Goal: Find specific page/section: Find specific page/section

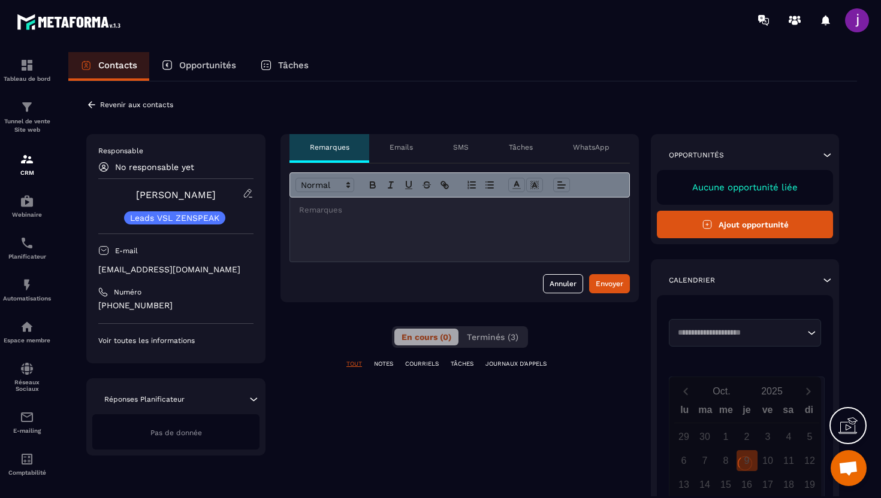
click at [89, 107] on icon at bounding box center [91, 104] width 11 height 11
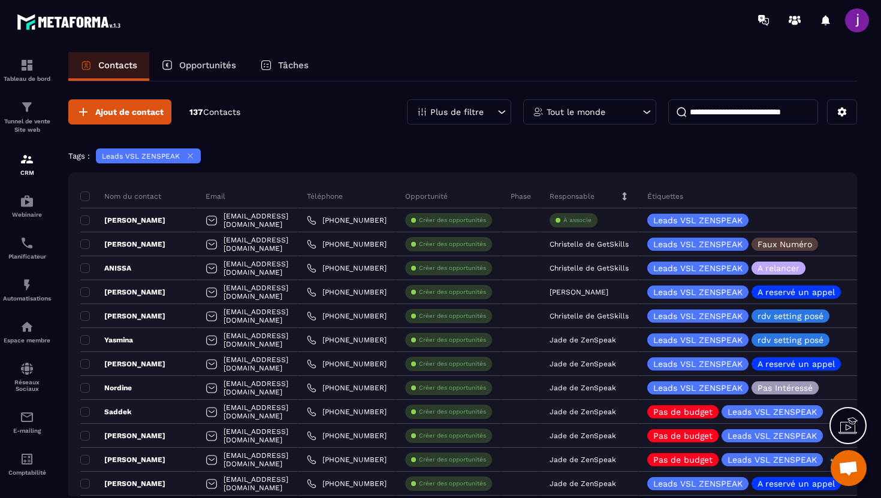
click at [717, 122] on input at bounding box center [743, 111] width 150 height 25
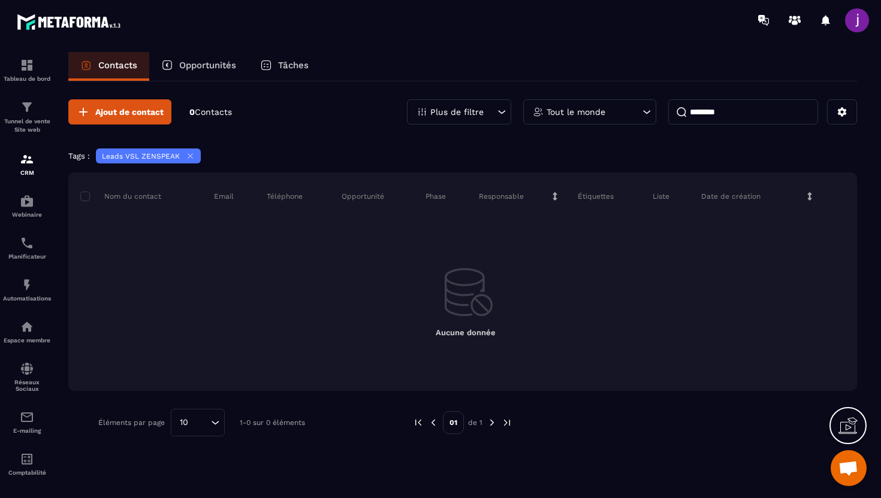
type input "********"
click at [188, 154] on icon at bounding box center [190, 156] width 9 height 9
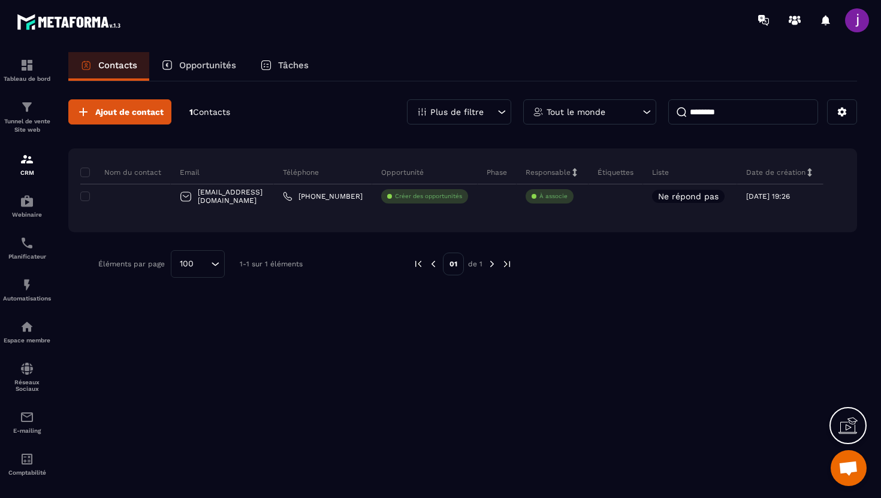
drag, startPoint x: 764, startPoint y: 111, endPoint x: 576, endPoint y: 111, distance: 188.1
click at [576, 111] on div "Plus de filtre Tout le monde ********" at bounding box center [632, 111] width 450 height 25
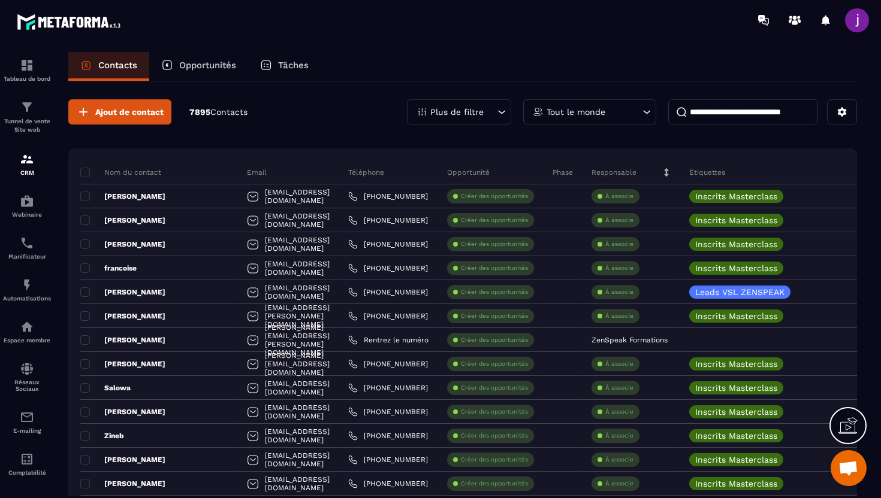
click at [506, 113] on icon at bounding box center [501, 112] width 12 height 12
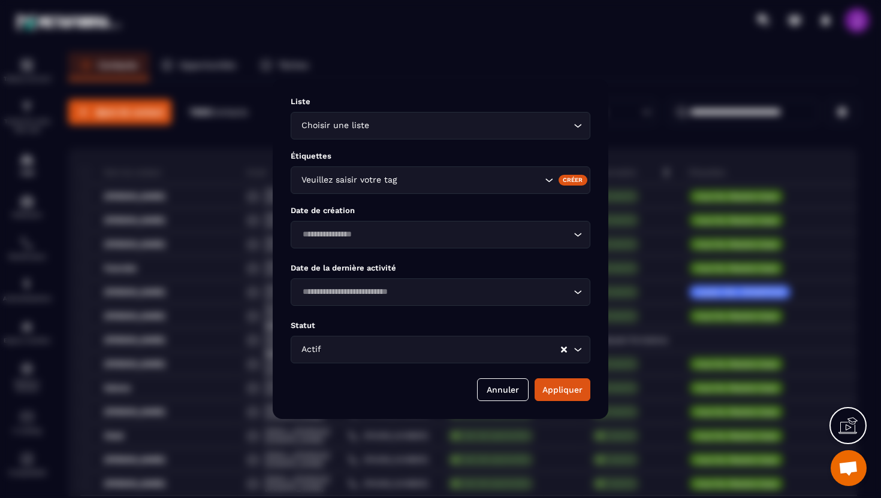
click at [529, 74] on div "Modal window" at bounding box center [440, 249] width 881 height 498
click at [453, 185] on input "Search for option" at bounding box center [470, 180] width 143 height 13
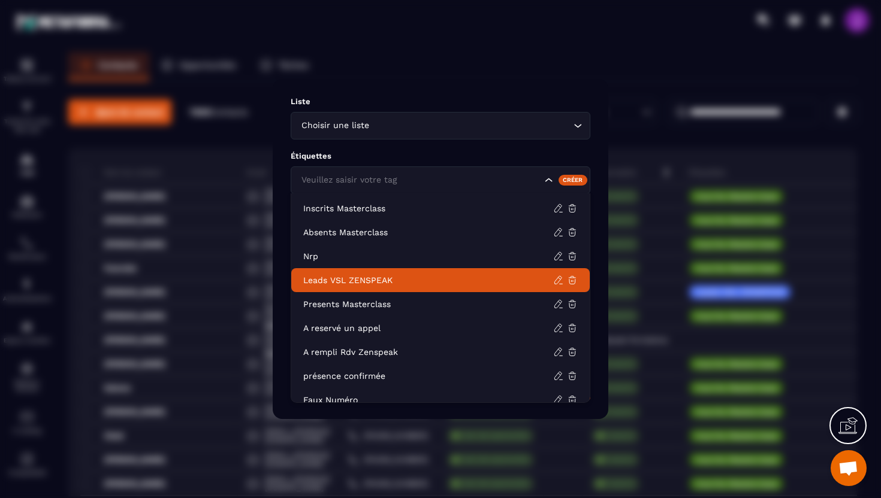
click at [392, 289] on li "Leads VSL ZENSPEAK" at bounding box center [440, 280] width 298 height 24
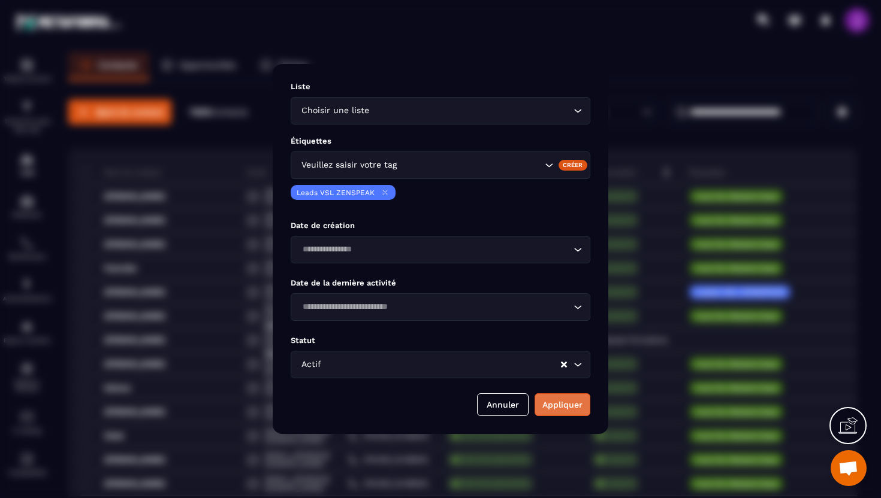
click at [576, 404] on button "Appliquer" at bounding box center [562, 405] width 56 height 23
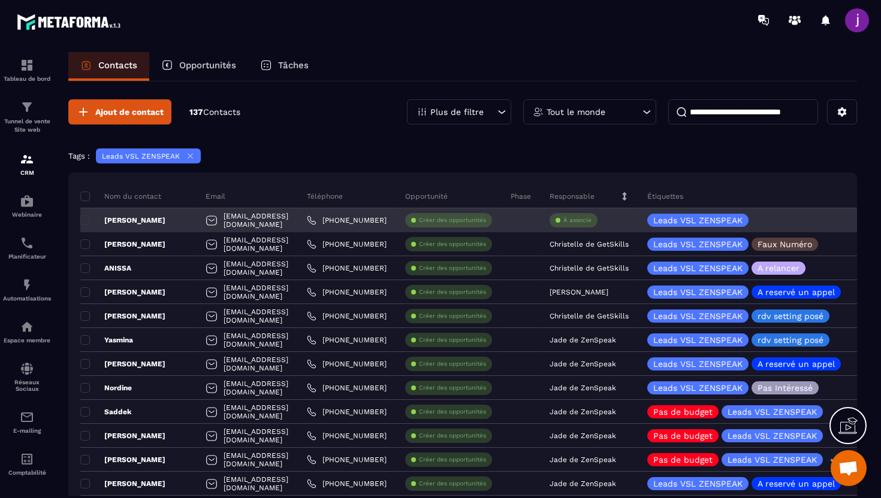
click at [292, 222] on div "[EMAIL_ADDRESS][DOMAIN_NAME]" at bounding box center [246, 220] width 101 height 24
click at [162, 220] on div "[PERSON_NAME]" at bounding box center [138, 220] width 116 height 24
